Goal: Task Accomplishment & Management: Manage account settings

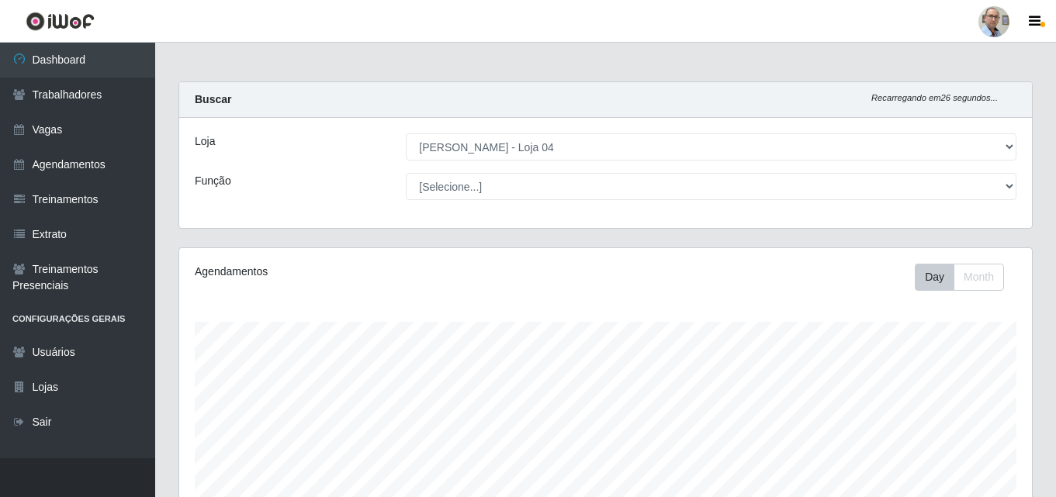
select select "251"
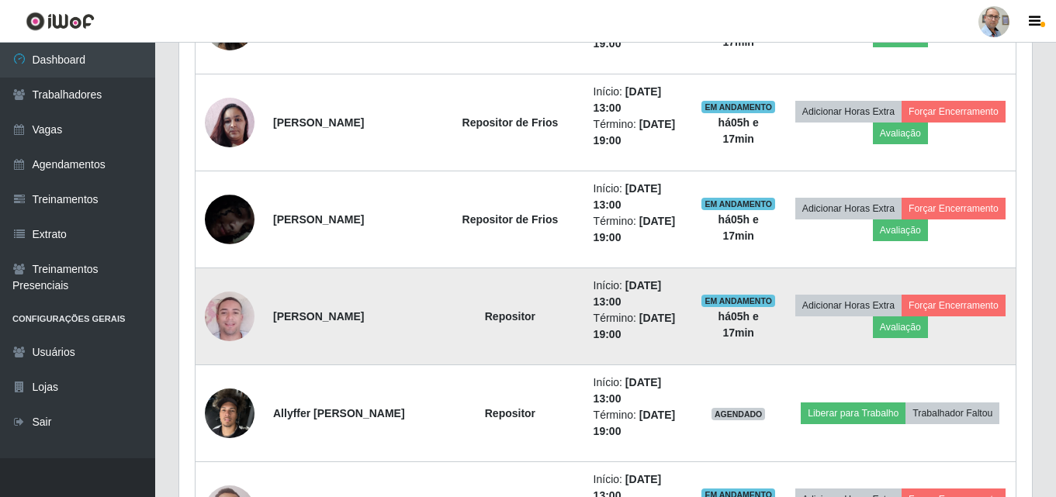
scroll to position [1712, 0]
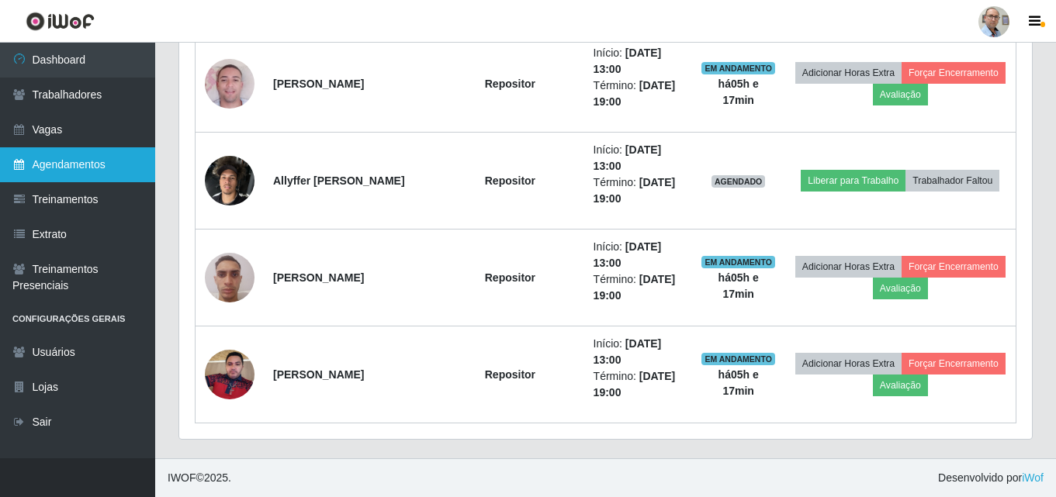
click at [62, 163] on link "Agendamentos" at bounding box center [77, 164] width 155 height 35
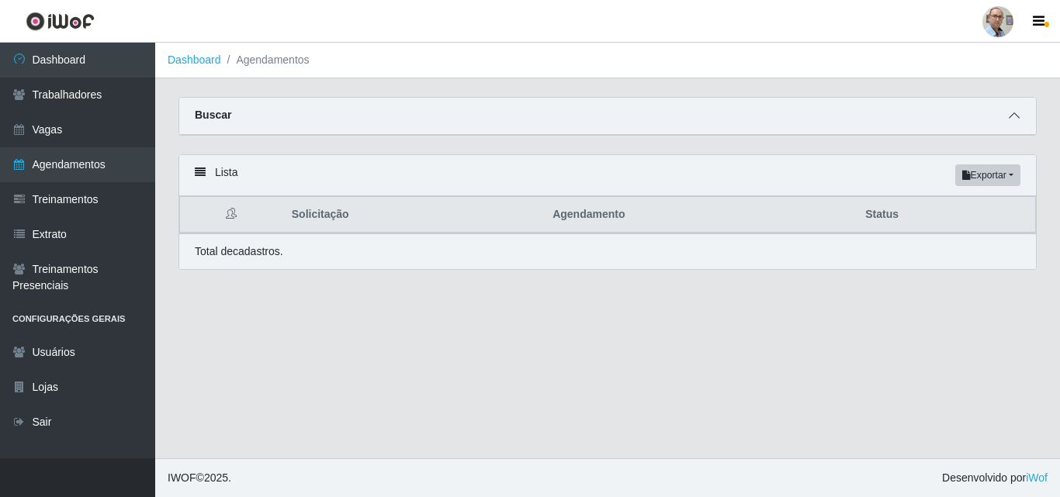
click at [1015, 119] on icon at bounding box center [1014, 115] width 11 height 11
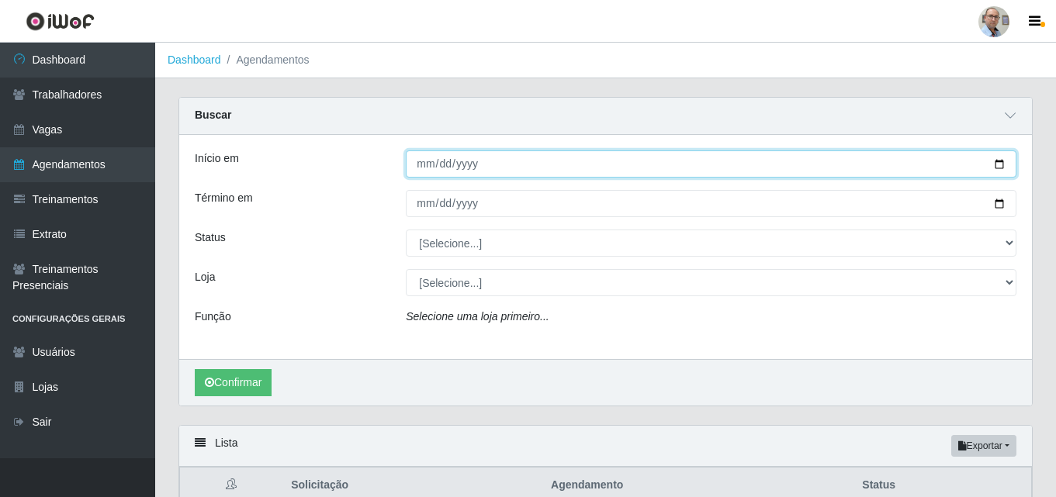
click at [1001, 175] on input "Início em" at bounding box center [711, 164] width 611 height 27
click at [1000, 167] on input "Início em" at bounding box center [711, 164] width 611 height 27
type input "2025-09-28"
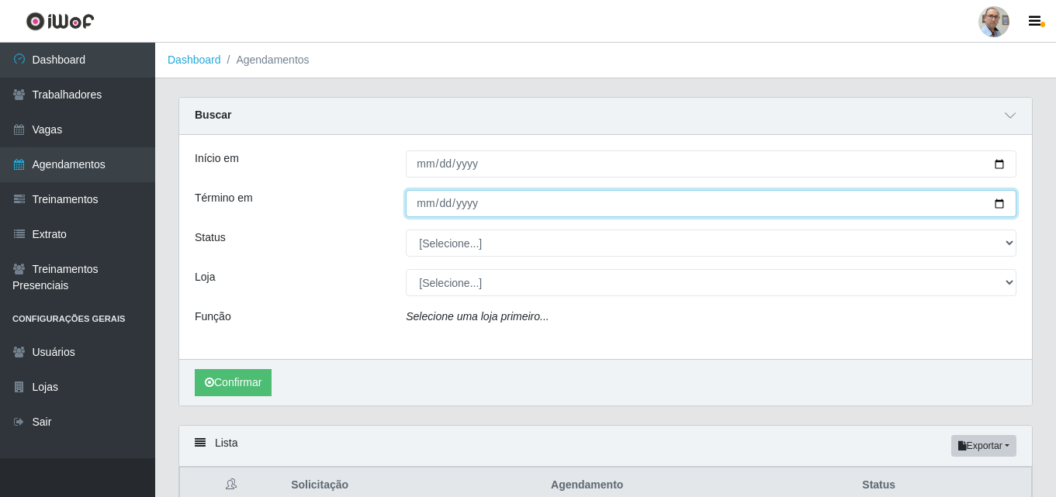
click at [1000, 203] on input "Término em" at bounding box center [711, 203] width 611 height 27
type input "2025-09-28"
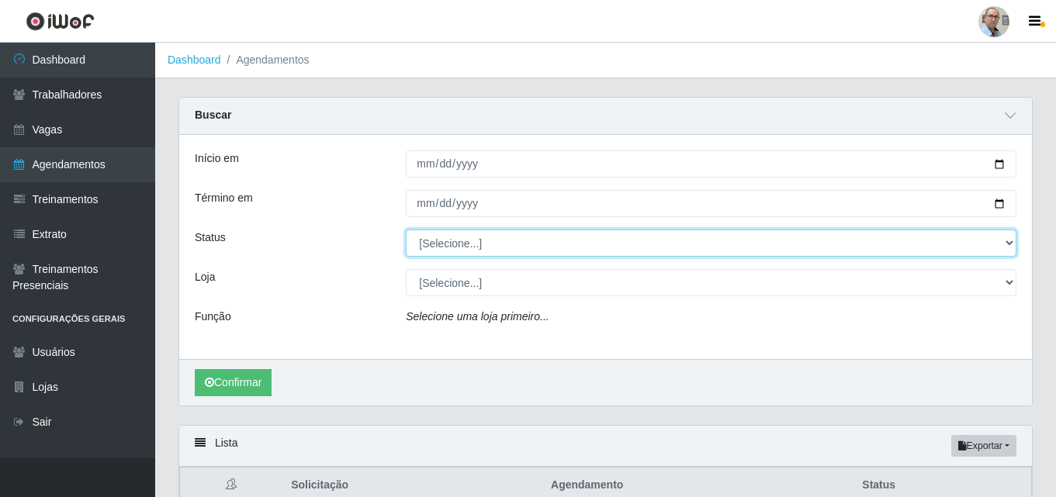
click at [469, 242] on select "[Selecione...] AGENDADO AGUARDANDO LIBERAR EM ANDAMENTO EM REVISÃO FINALIZADO C…" at bounding box center [711, 243] width 611 height 27
click at [406, 230] on select "[Selecione...] AGENDADO AGUARDANDO LIBERAR EM ANDAMENTO EM REVISÃO FINALIZADO C…" at bounding box center [711, 243] width 611 height 27
click at [476, 236] on select "[Selecione...] AGENDADO AGUARDANDO LIBERAR EM ANDAMENTO EM REVISÃO FINALIZADO C…" at bounding box center [711, 243] width 611 height 27
select select "FINALIZADO"
click at [406, 230] on select "[Selecione...] AGENDADO AGUARDANDO LIBERAR EM ANDAMENTO EM REVISÃO FINALIZADO C…" at bounding box center [711, 243] width 611 height 27
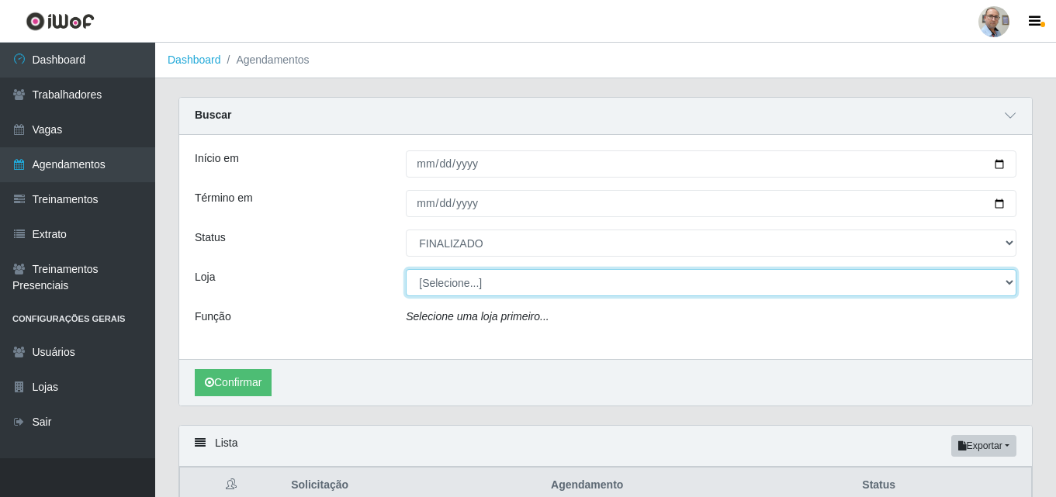
click at [464, 287] on select "[Selecione...] Mar Vermelho - Loja 04" at bounding box center [711, 282] width 611 height 27
select select "251"
click at [406, 270] on select "[Selecione...] Mar Vermelho - Loja 04" at bounding box center [711, 282] width 611 height 27
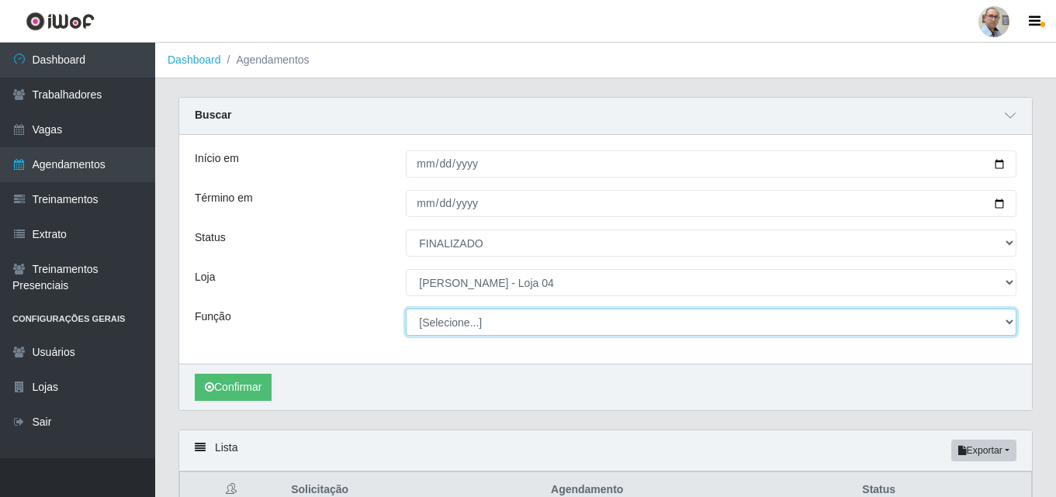
click at [484, 324] on select "[Selecione...] ASG ASG + ASG ++ Auxiliar de Depósito Auxiliar de Depósito + Aux…" at bounding box center [711, 322] width 611 height 27
select select "24"
click at [406, 310] on select "[Selecione...] ASG ASG + ASG ++ Auxiliar de Depósito Auxiliar de Depósito + Aux…" at bounding box center [711, 322] width 611 height 27
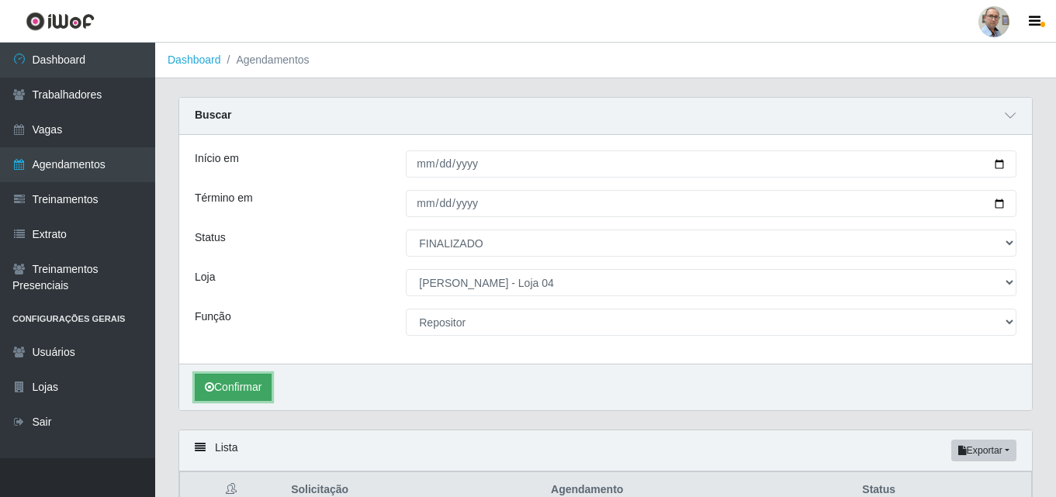
click at [232, 387] on button "Confirmar" at bounding box center [233, 387] width 77 height 27
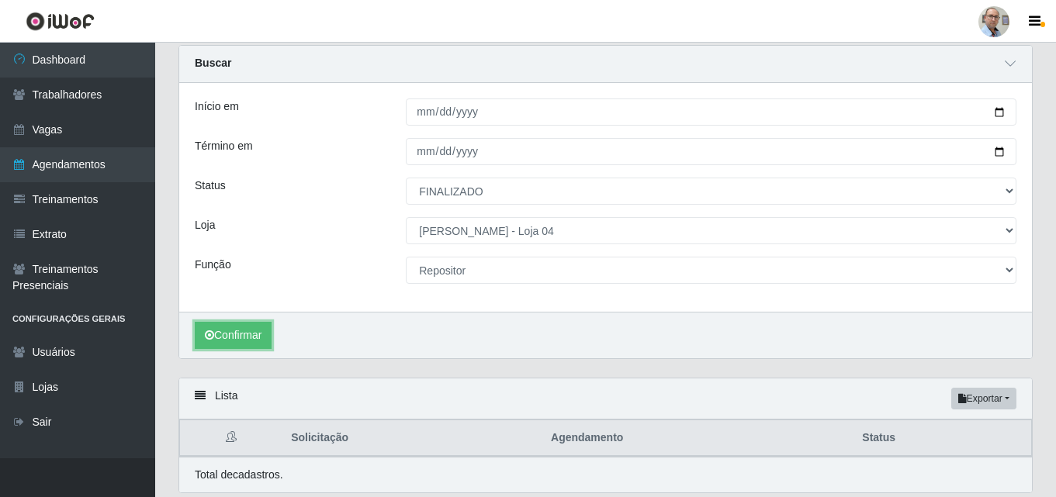
scroll to position [106, 0]
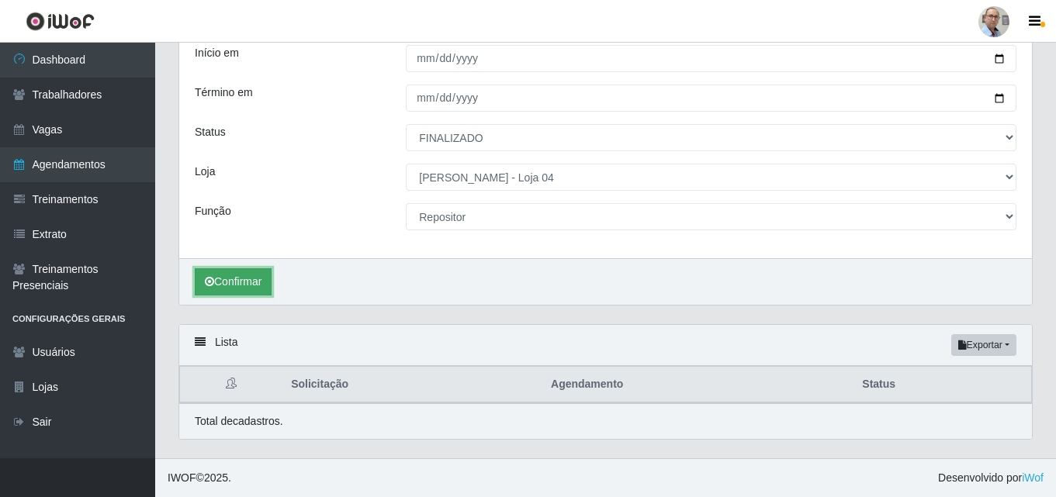
click at [227, 274] on button "Confirmar" at bounding box center [233, 282] width 77 height 27
click at [260, 279] on button "Confirmar" at bounding box center [233, 282] width 77 height 27
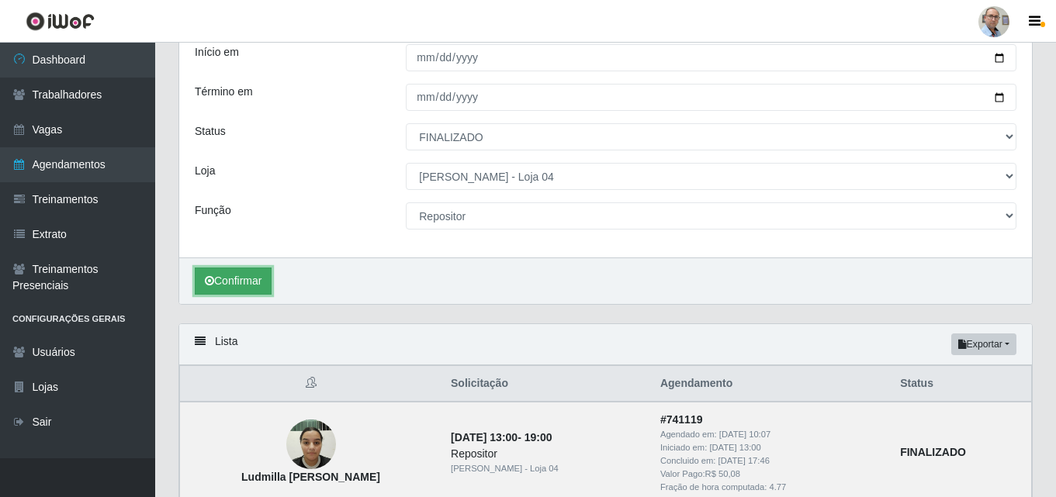
click at [244, 272] on button "Confirmar" at bounding box center [233, 281] width 77 height 27
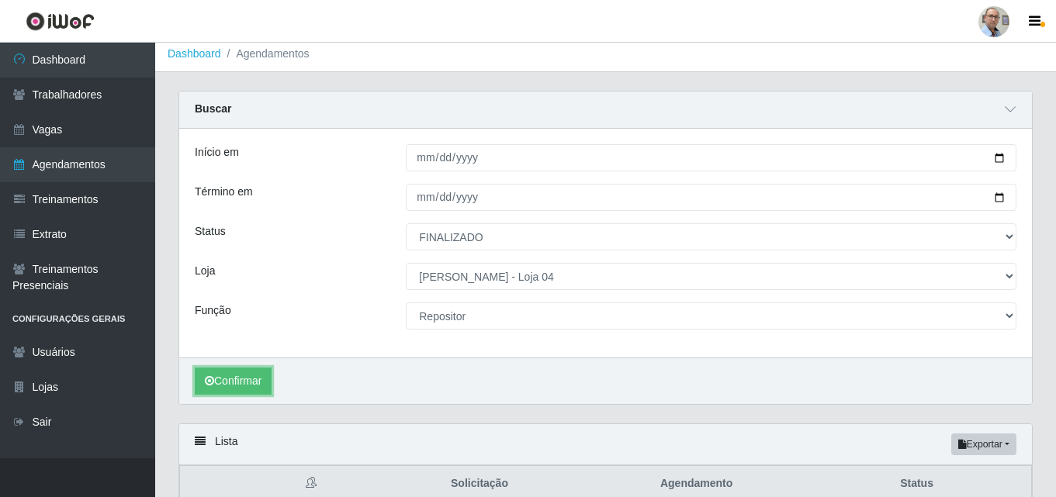
scroll to position [0, 0]
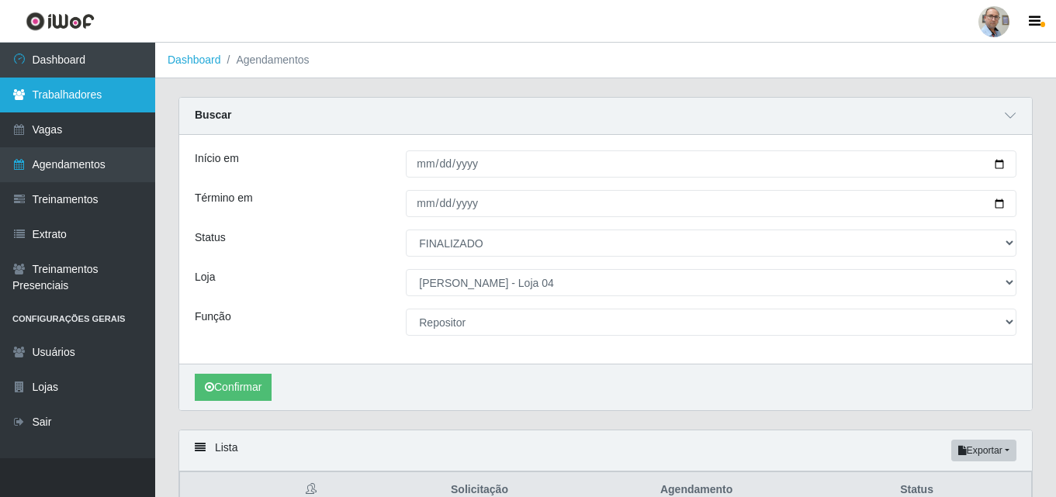
click at [77, 96] on link "Trabalhadores" at bounding box center [77, 95] width 155 height 35
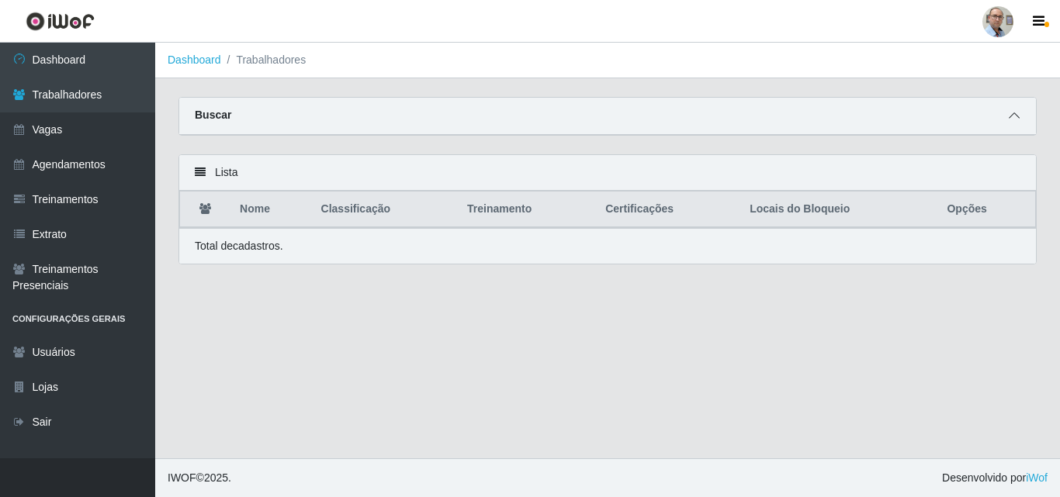
click at [1015, 120] on icon at bounding box center [1014, 115] width 11 height 11
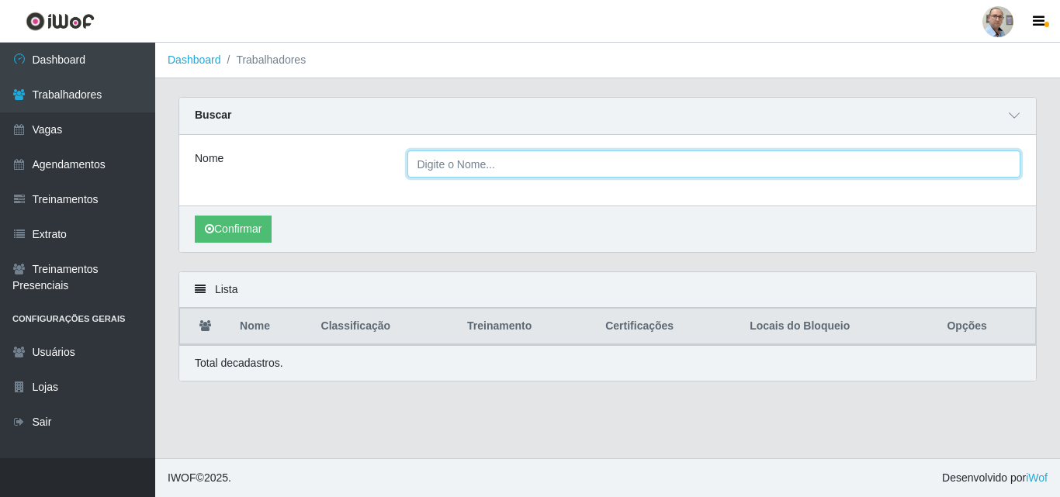
click at [675, 167] on input "Nome" at bounding box center [714, 164] width 614 height 27
type input "LUD"
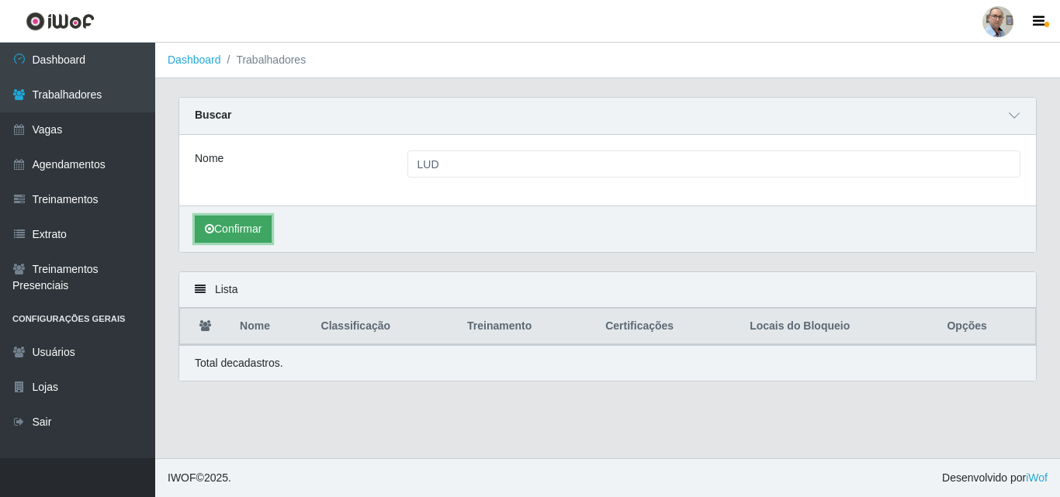
click at [257, 223] on button "Confirmar" at bounding box center [233, 229] width 77 height 27
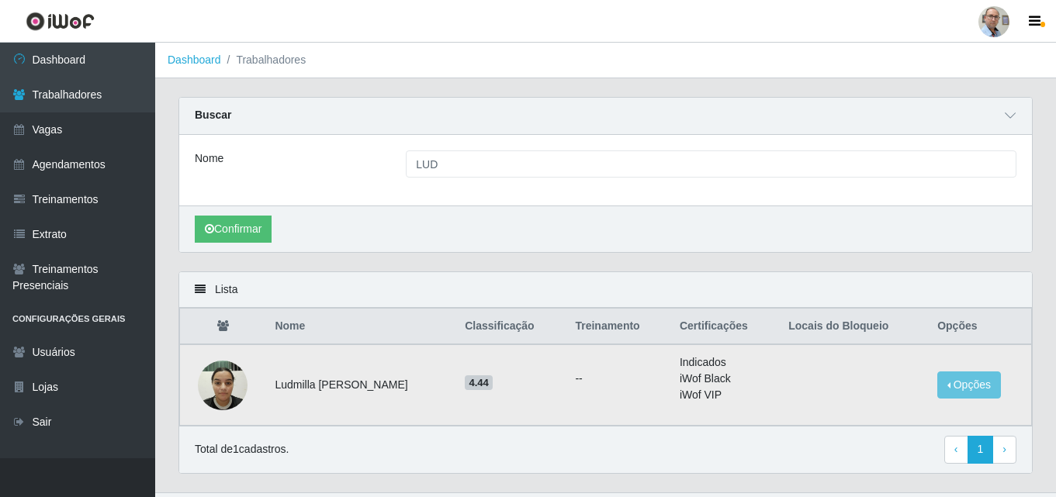
click at [209, 392] on img at bounding box center [223, 385] width 50 height 66
click at [979, 393] on button "Opções" at bounding box center [969, 385] width 64 height 27
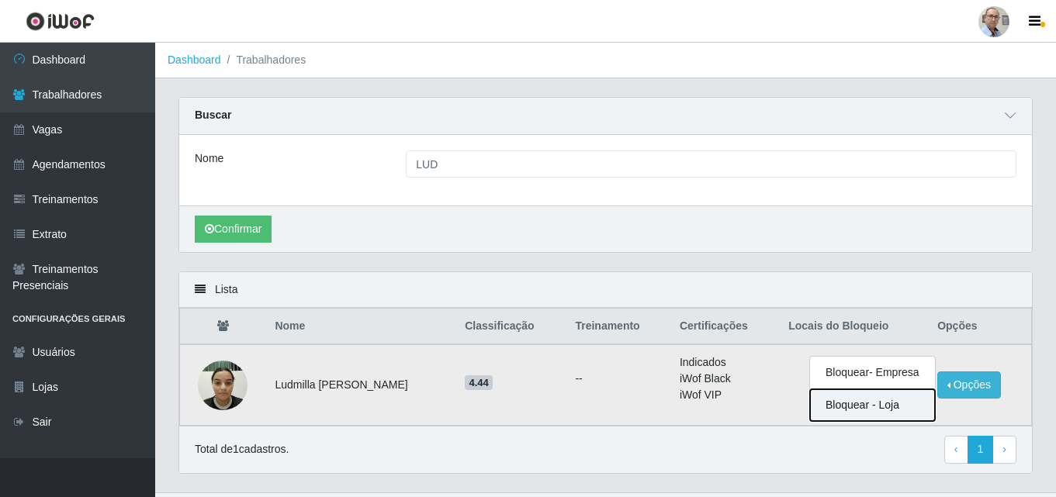
click at [868, 407] on button "Bloquear - Loja" at bounding box center [872, 406] width 125 height 32
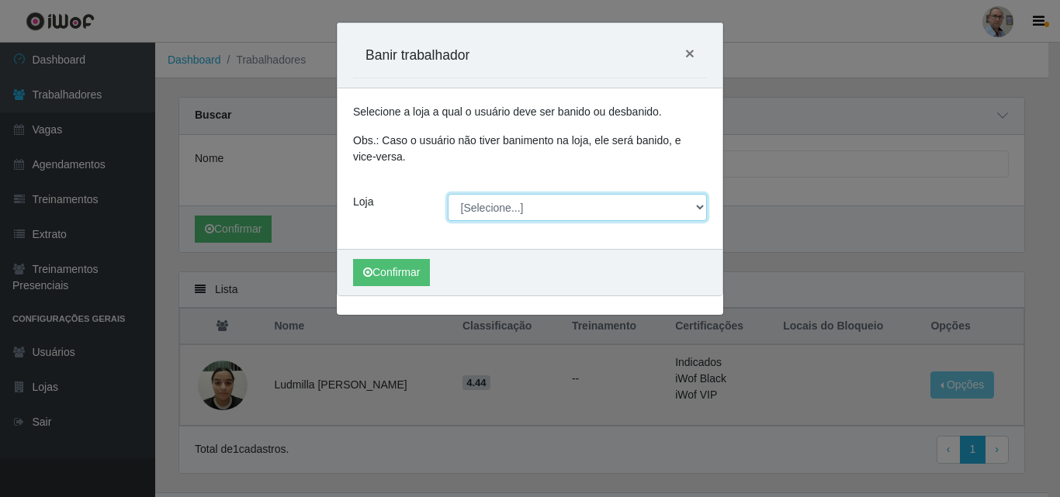
click at [526, 206] on select "[Selecione...] Mar Vermelho - Loja 04" at bounding box center [578, 207] width 260 height 27
select select "251"
click at [448, 194] on select "[Selecione...] Mar Vermelho - Loja 04" at bounding box center [578, 207] width 260 height 27
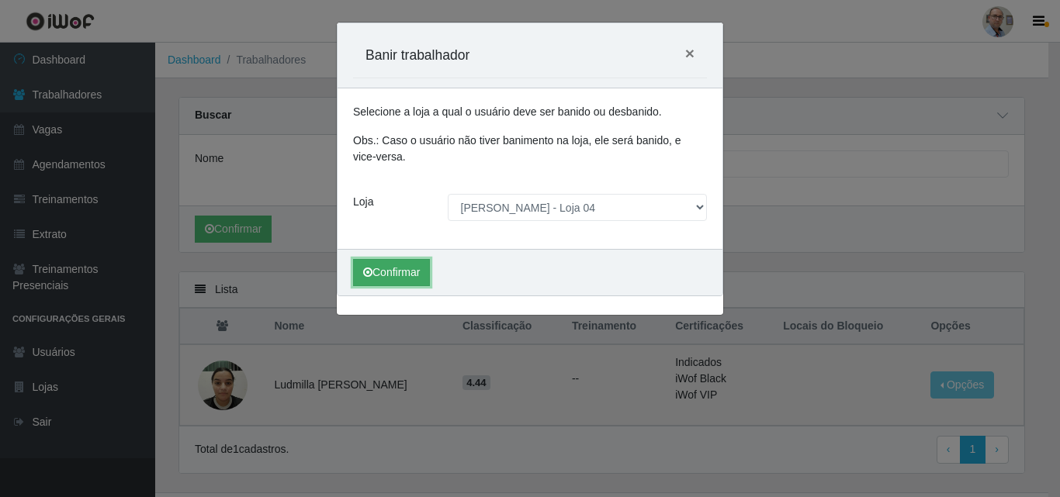
click at [393, 278] on button "Confirmar" at bounding box center [391, 272] width 77 height 27
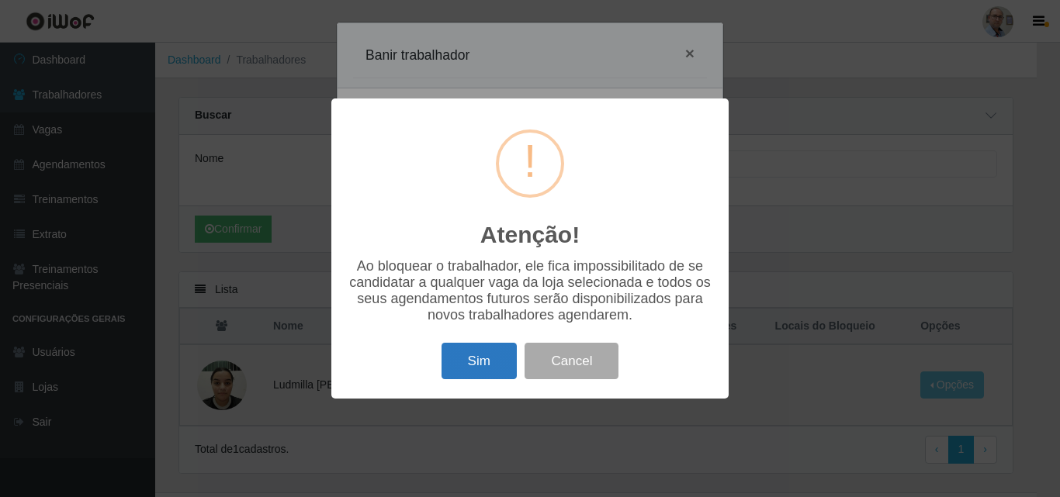
click at [476, 364] on button "Sim" at bounding box center [479, 361] width 75 height 36
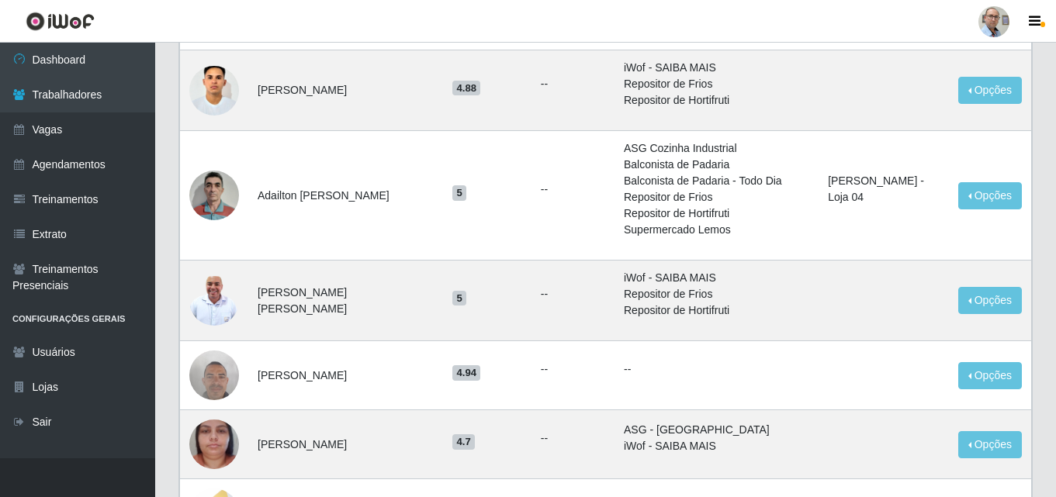
scroll to position [543, 0]
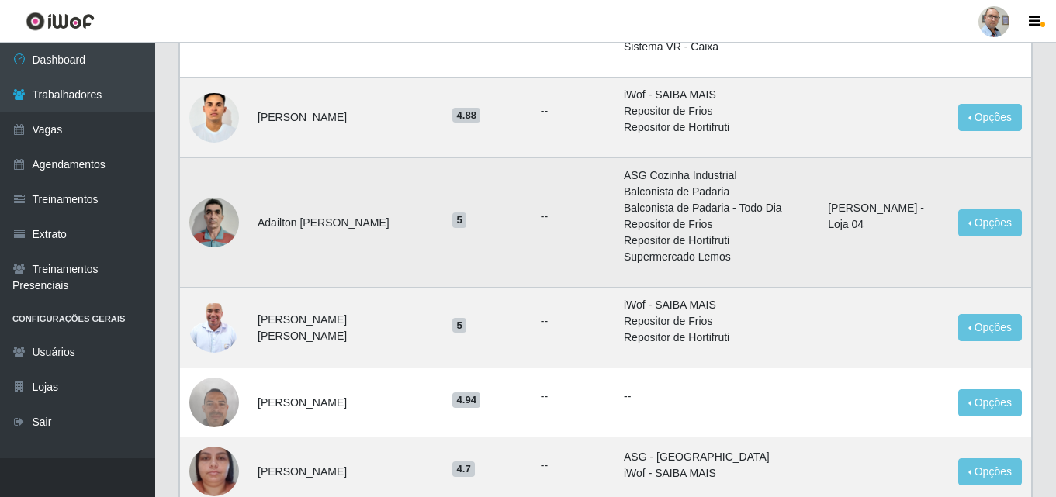
click at [211, 224] on img at bounding box center [214, 222] width 50 height 66
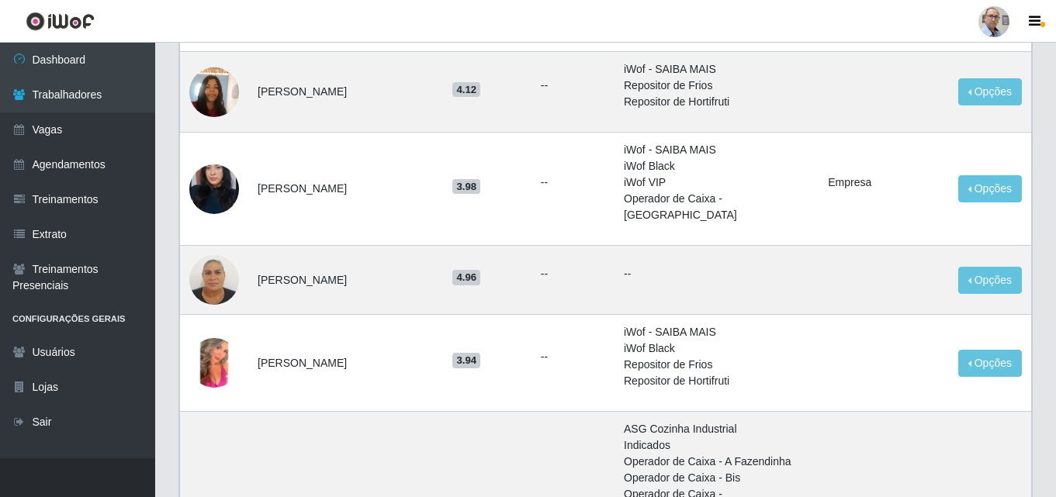
scroll to position [1242, 0]
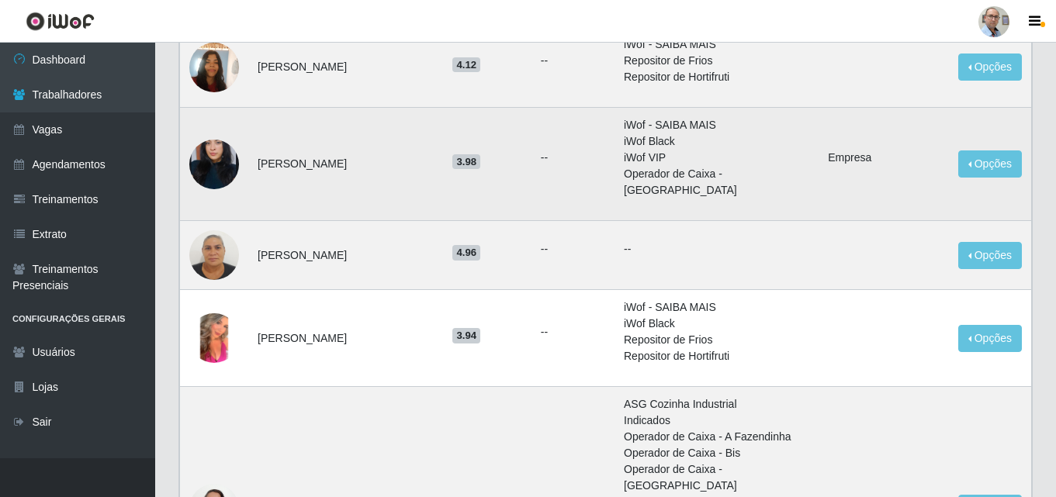
click at [210, 149] on img at bounding box center [214, 164] width 50 height 88
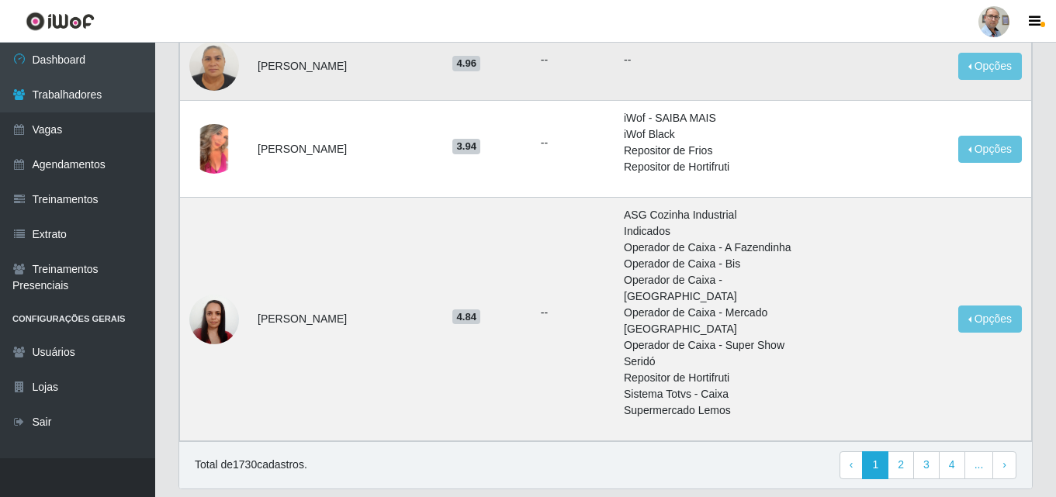
scroll to position [1433, 0]
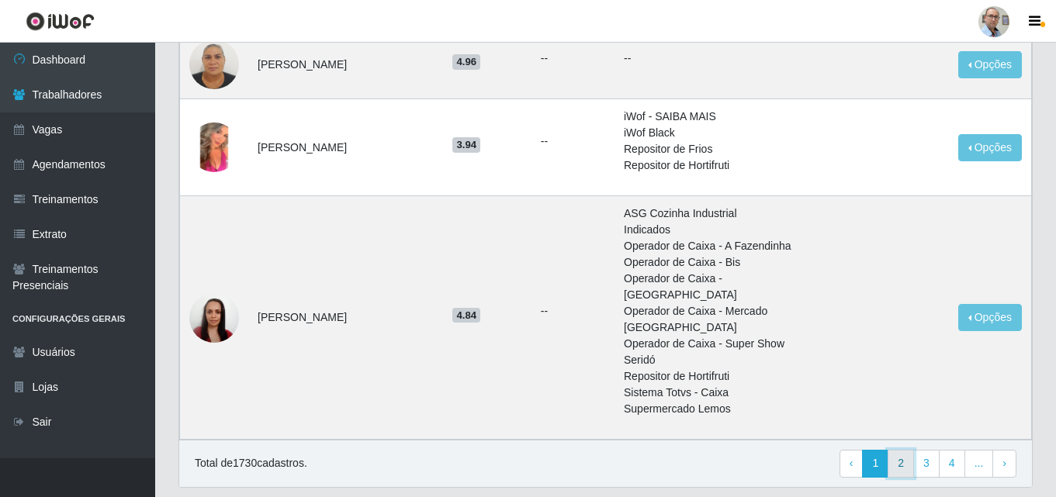
click at [901, 450] on link "2" at bounding box center [901, 464] width 26 height 28
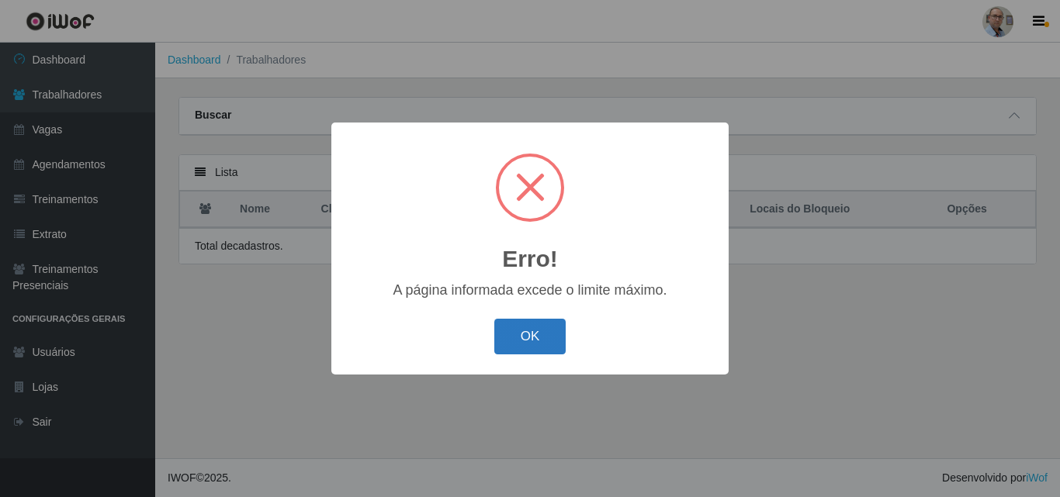
click at [528, 329] on button "OK" at bounding box center [530, 337] width 72 height 36
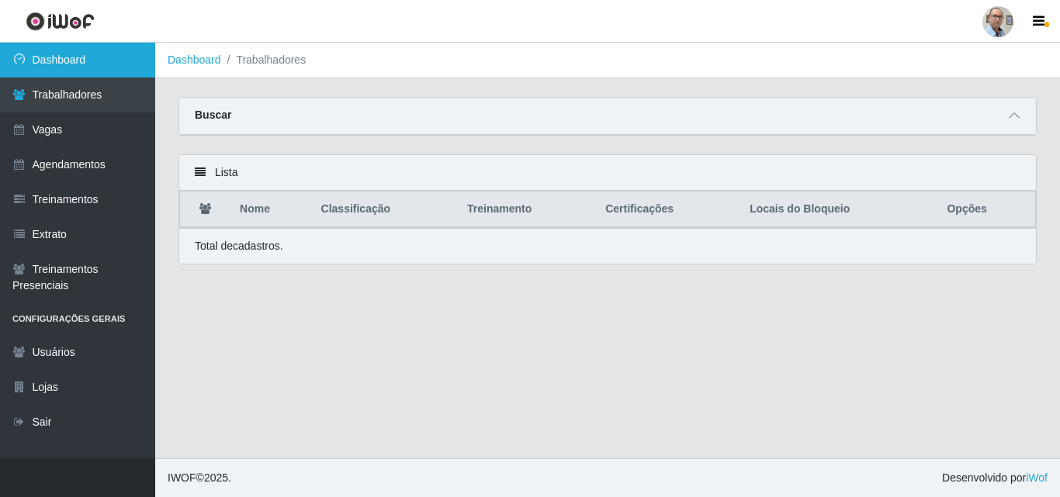
click at [57, 58] on link "Dashboard" at bounding box center [77, 60] width 155 height 35
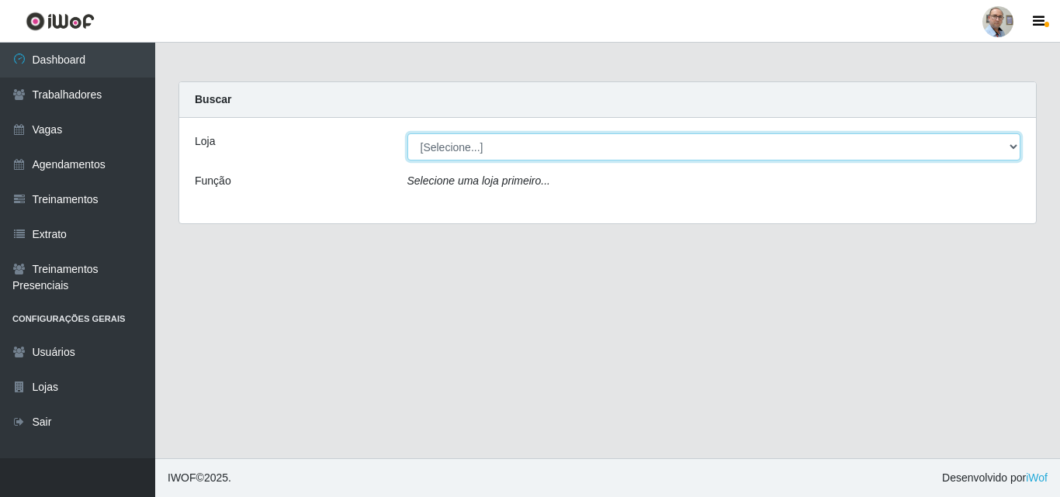
click at [470, 144] on select "[Selecione...] Mar Vermelho - Loja 04" at bounding box center [714, 146] width 614 height 27
select select "251"
click at [407, 133] on select "[Selecione...] Mar Vermelho - Loja 04" at bounding box center [714, 146] width 614 height 27
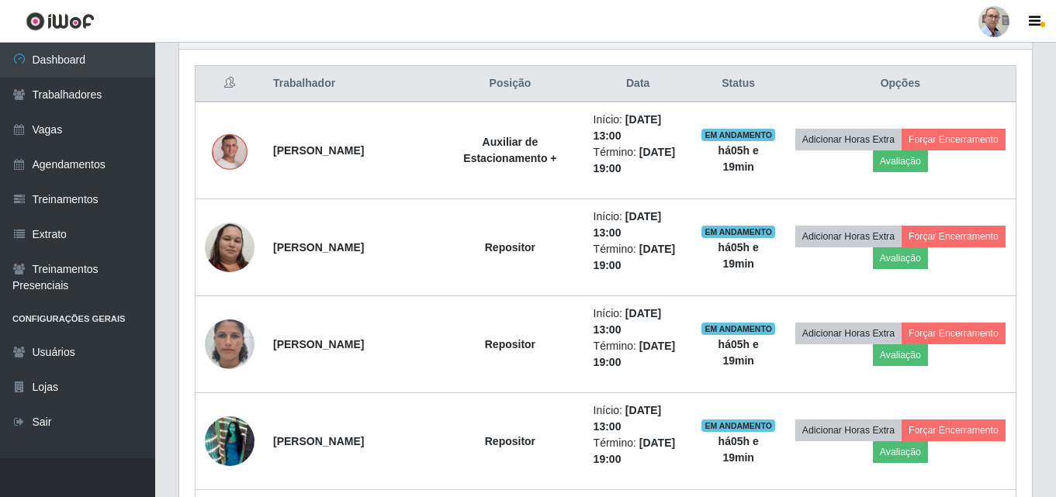
scroll to position [621, 0]
